Goal: Transaction & Acquisition: Purchase product/service

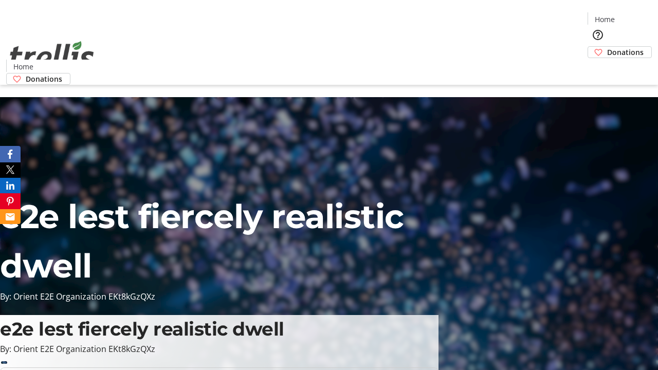
click at [608, 47] on span "Donations" at bounding box center [626, 52] width 37 height 11
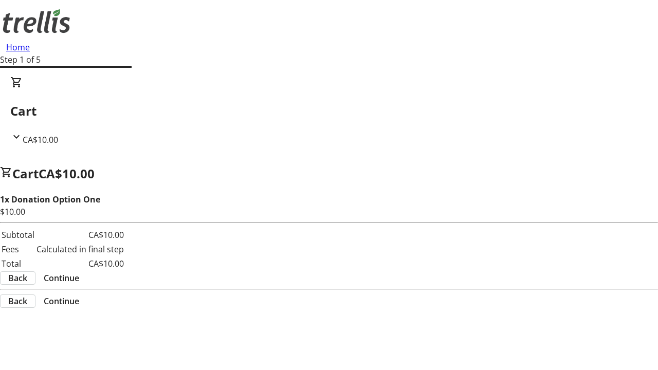
select select "CA"
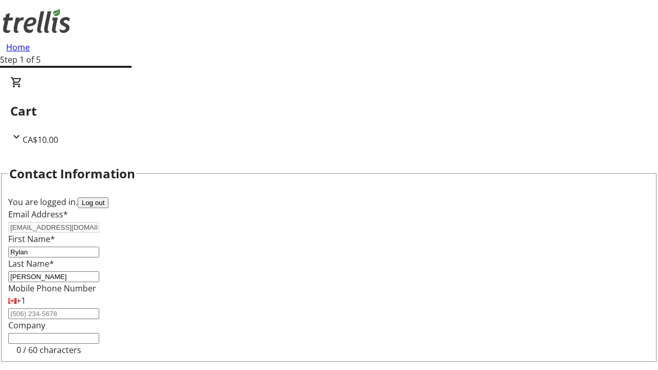
type input "[STREET_ADDRESS][PERSON_NAME]"
type input "Kelowna"
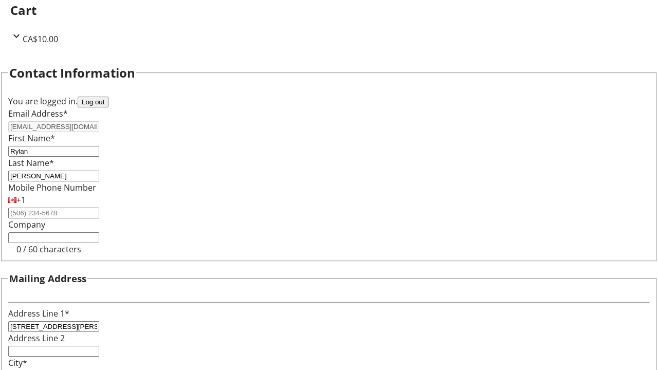
select select "BC"
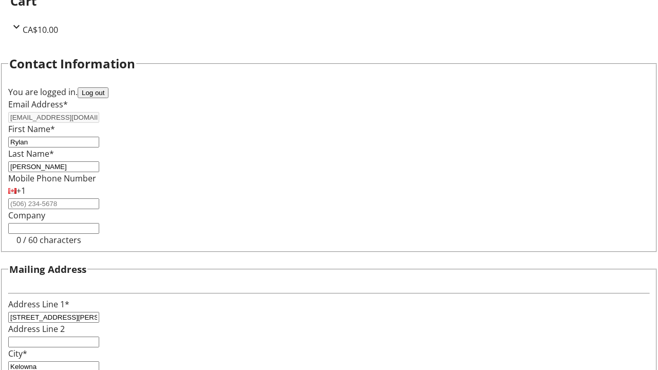
type input "Kelowna"
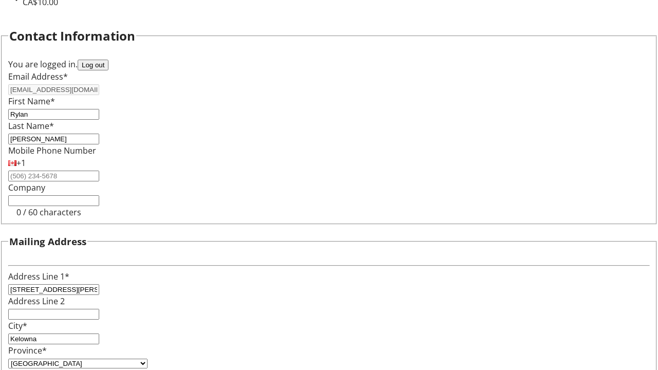
type input "V1Y 0C2"
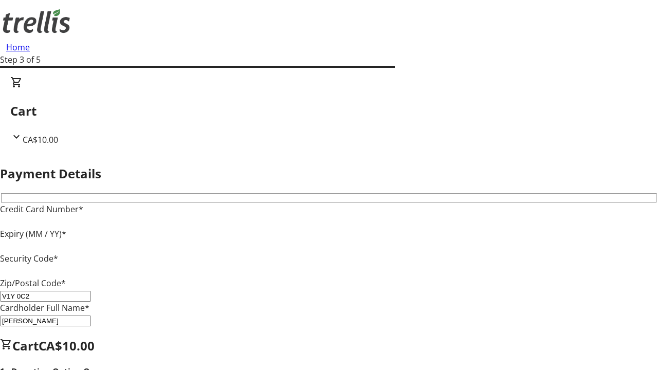
type input "V1Y 0C2"
